Goal: Information Seeking & Learning: Learn about a topic

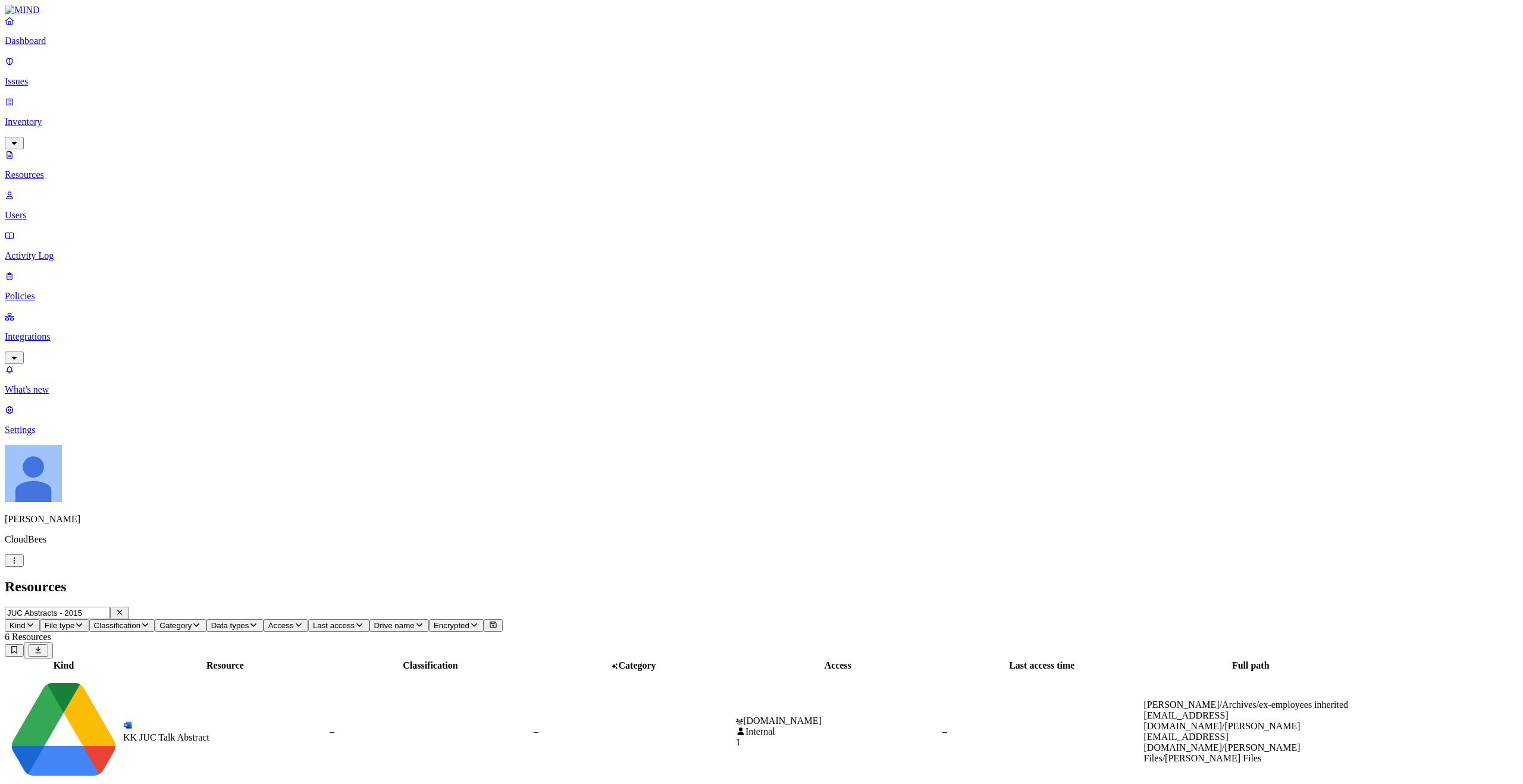
click at [81, 78] on p "Issues" at bounding box center [761, 81] width 1514 height 11
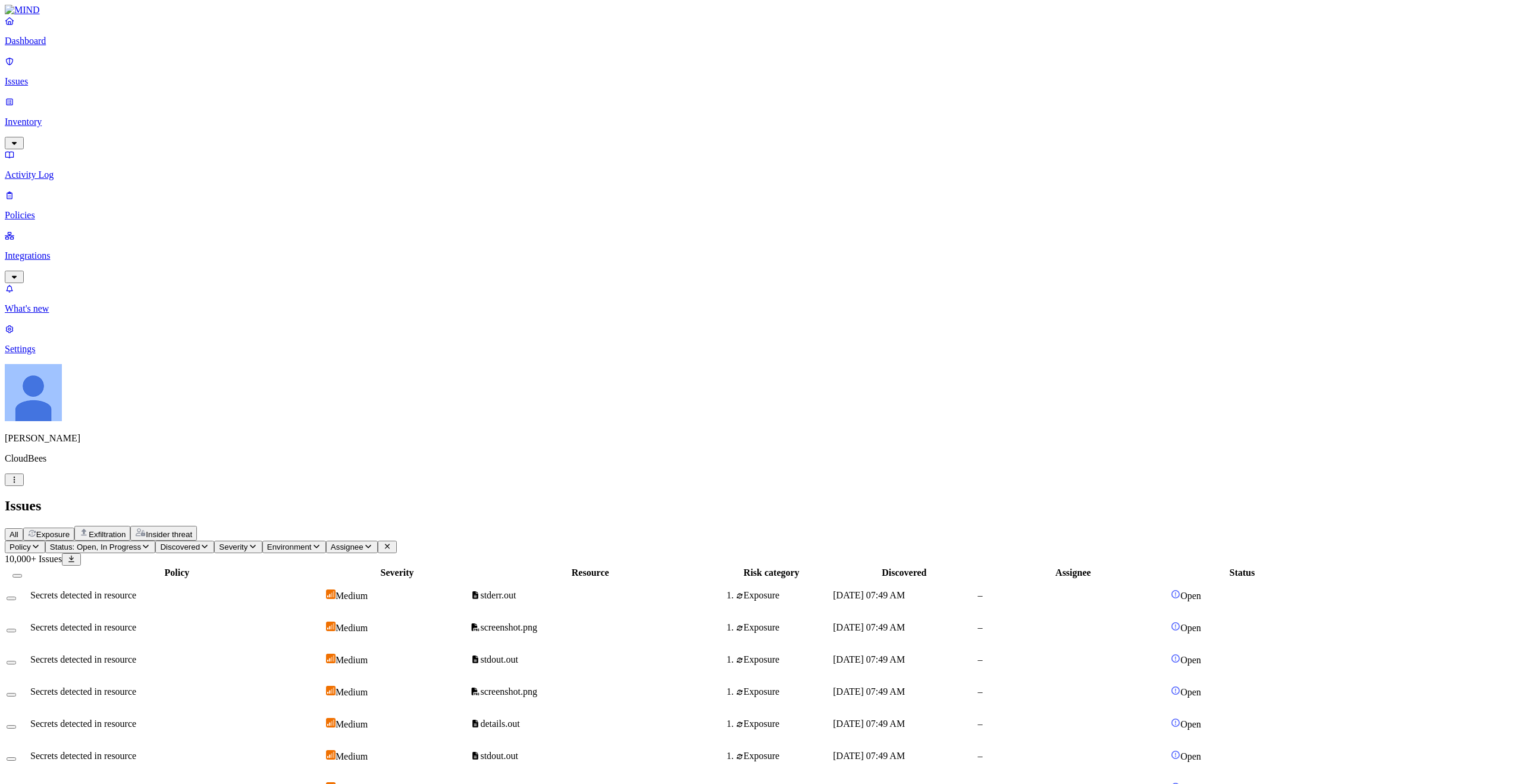
click at [141, 543] on span "Status: Open, In Progress" at bounding box center [95, 547] width 91 height 9
click at [248, 543] on span "Severity" at bounding box center [233, 547] width 28 height 9
drag, startPoint x: 391, startPoint y: 114, endPoint x: 384, endPoint y: 110, distance: 8.1
click at [382, 135] on div "High" at bounding box center [382, 146] width 0 height 22
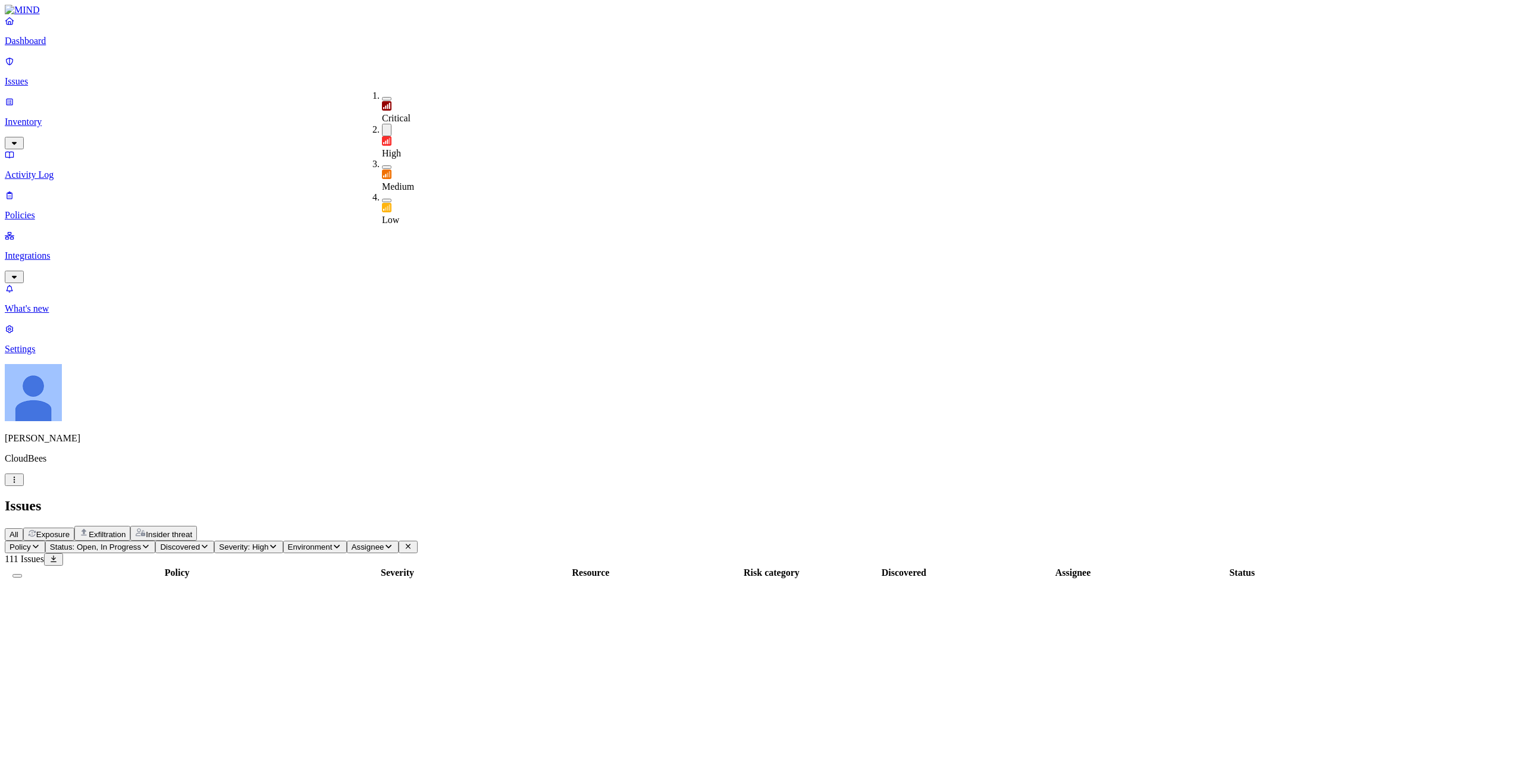
click at [382, 97] on button "button" at bounding box center [387, 99] width 9 height 3
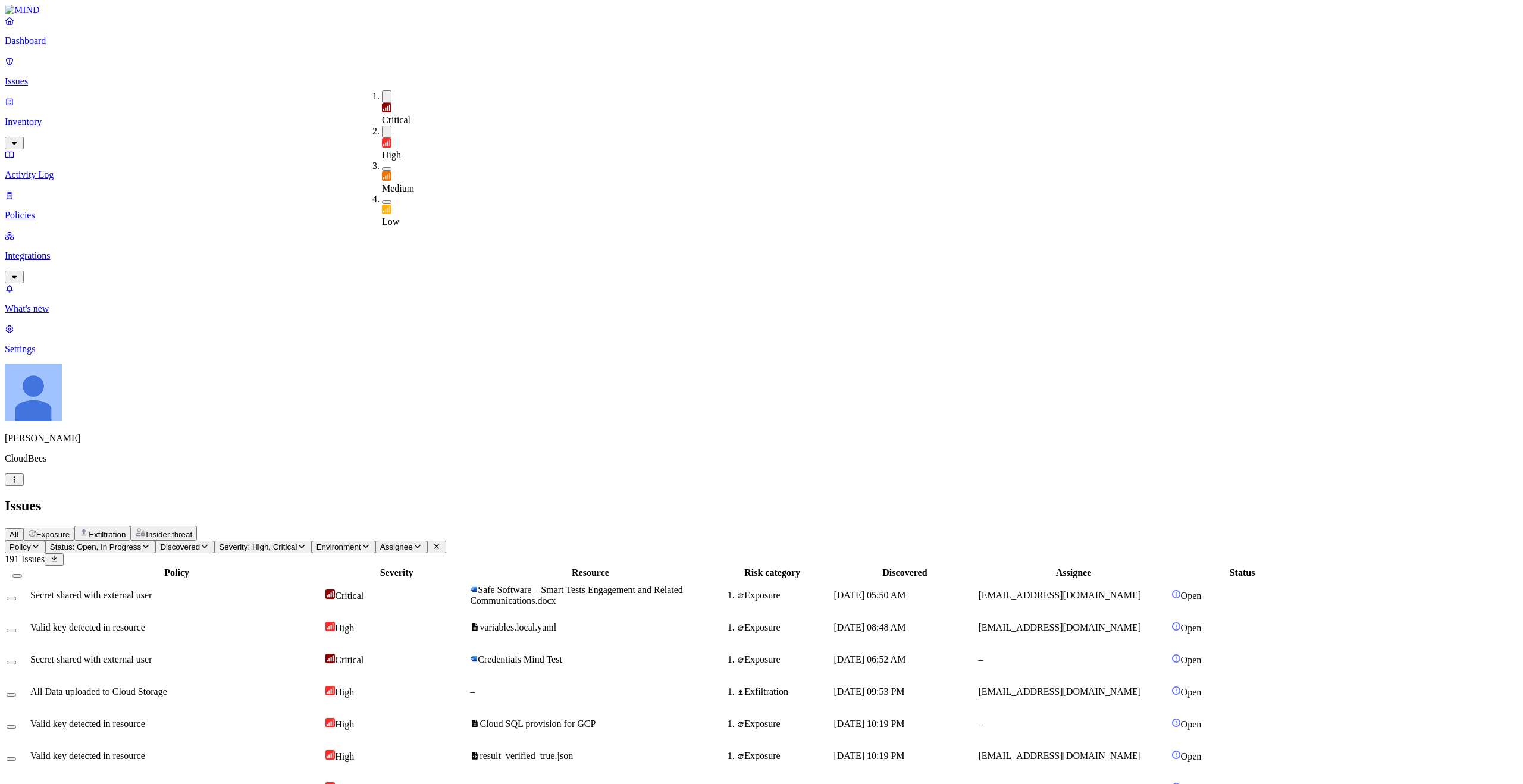
click at [461, 526] on div "All Exposure Exfiltration Insider threat" at bounding box center [761, 533] width 1514 height 15
click at [152, 590] on span "Secret shared with external user" at bounding box center [91, 595] width 122 height 10
